Goal: Task Accomplishment & Management: Manage account settings

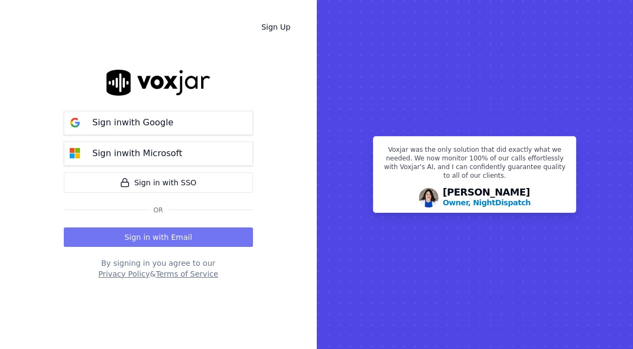
click at [133, 240] on button "Sign in with Email" at bounding box center [158, 237] width 189 height 19
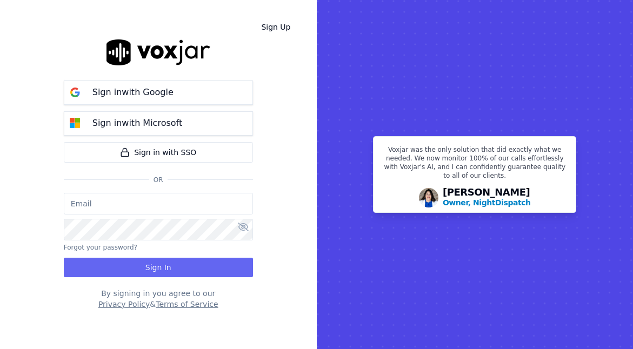
click at [162, 199] on input "email" at bounding box center [158, 204] width 189 height 22
type input "csanders@asilpc.com"
